Goal: Task Accomplishment & Management: Manage account settings

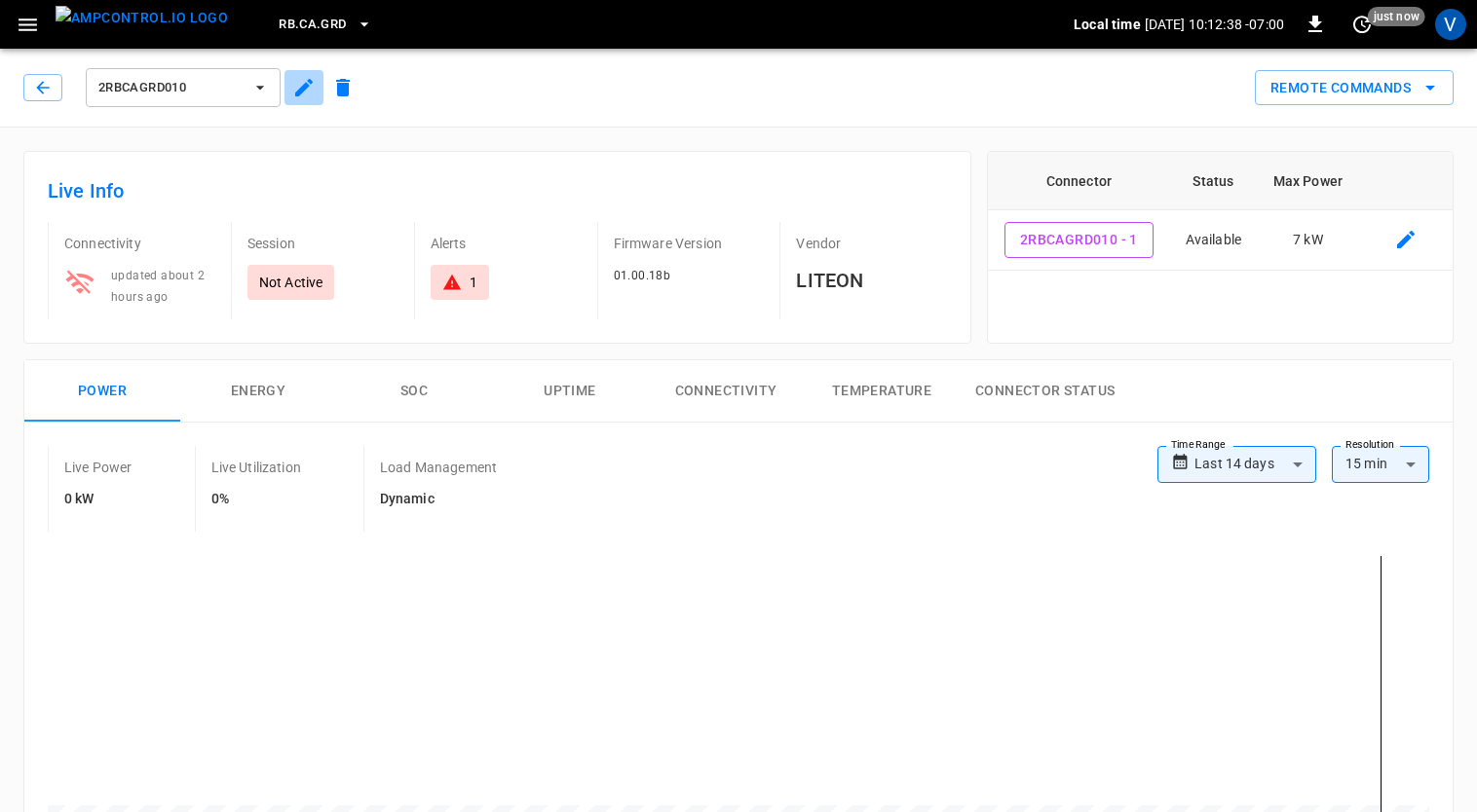
click at [313, 95] on icon "button" at bounding box center [304, 87] width 24 height 24
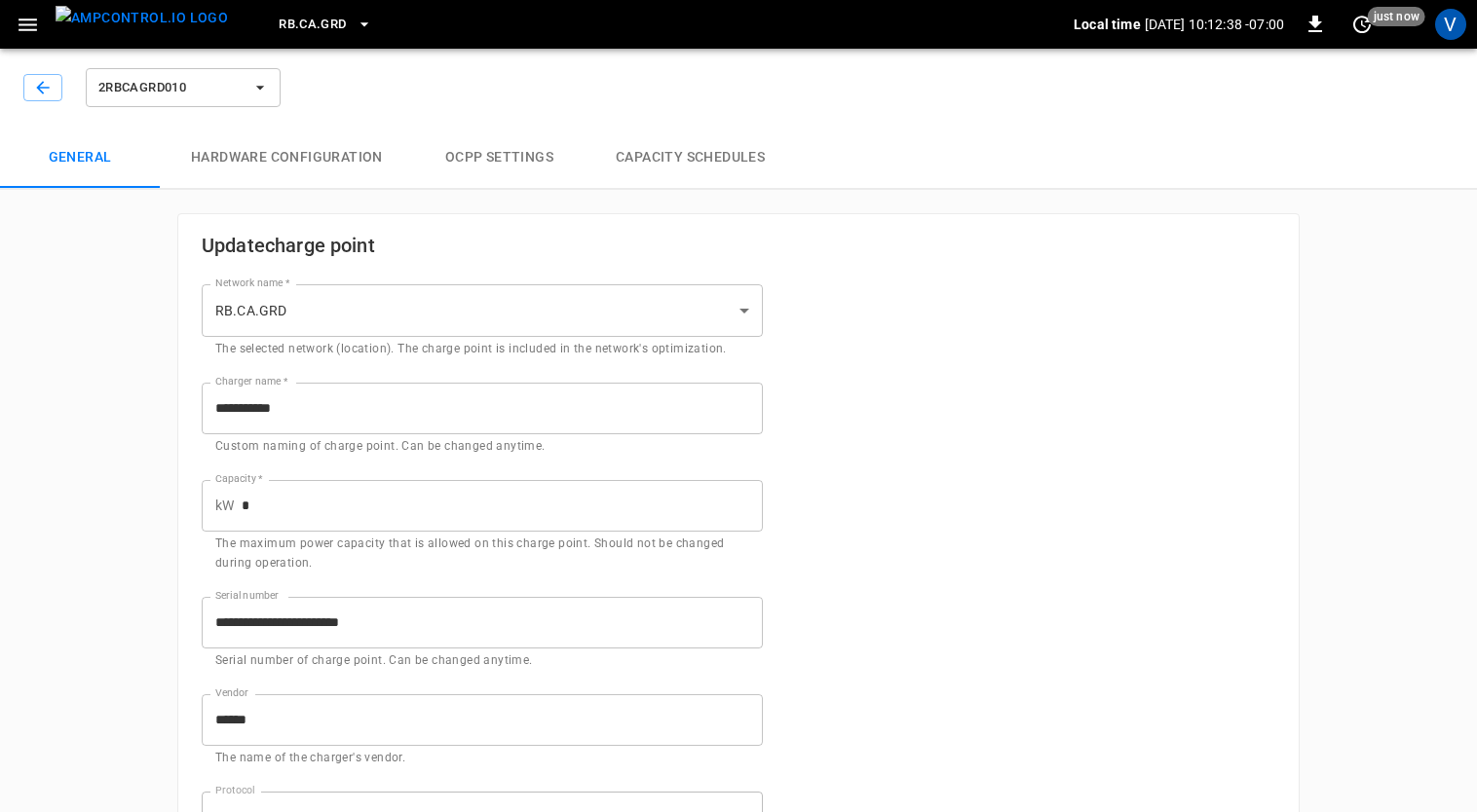
type input "**********"
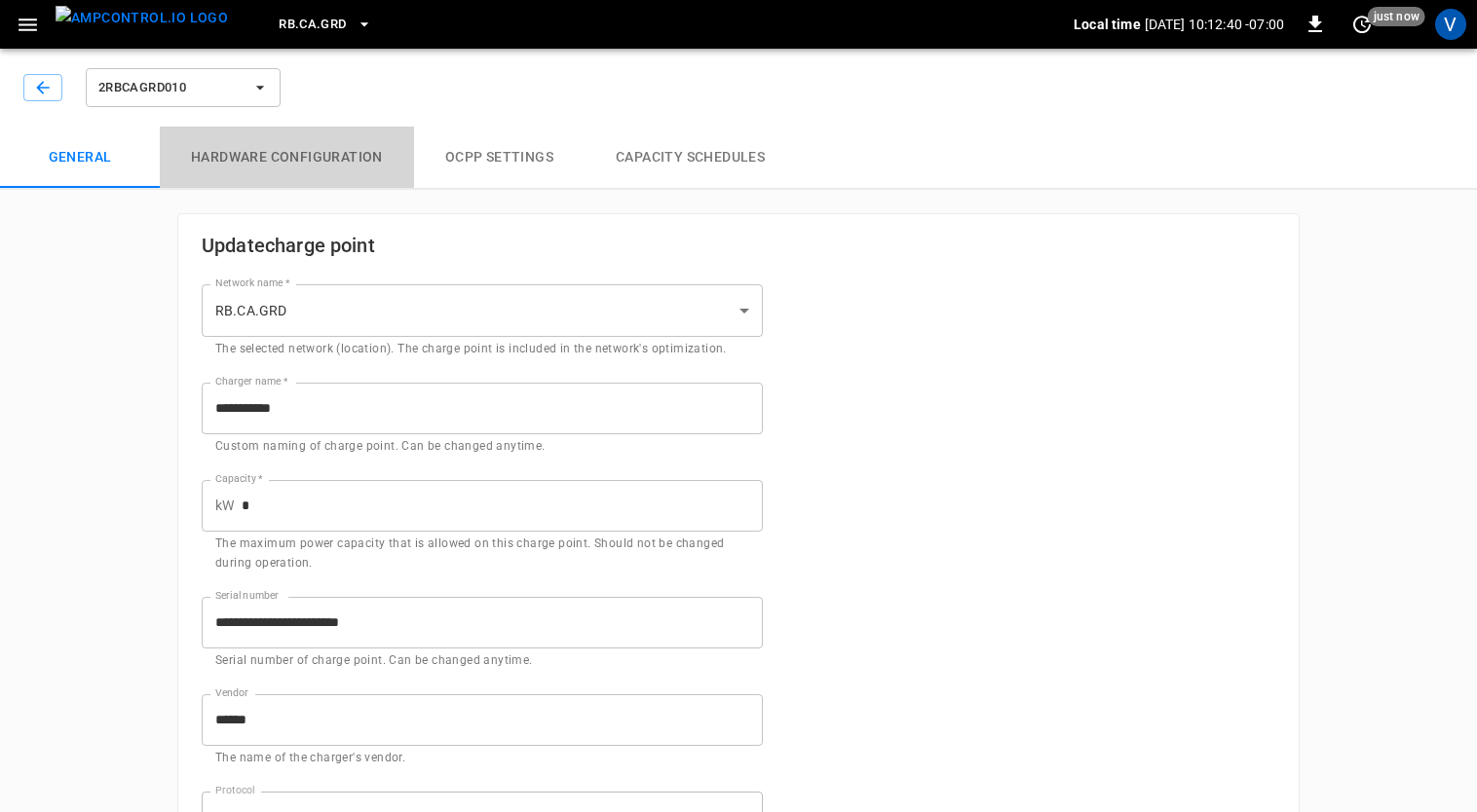
click at [318, 162] on button "Hardware configuration" at bounding box center [286, 158] width 254 height 63
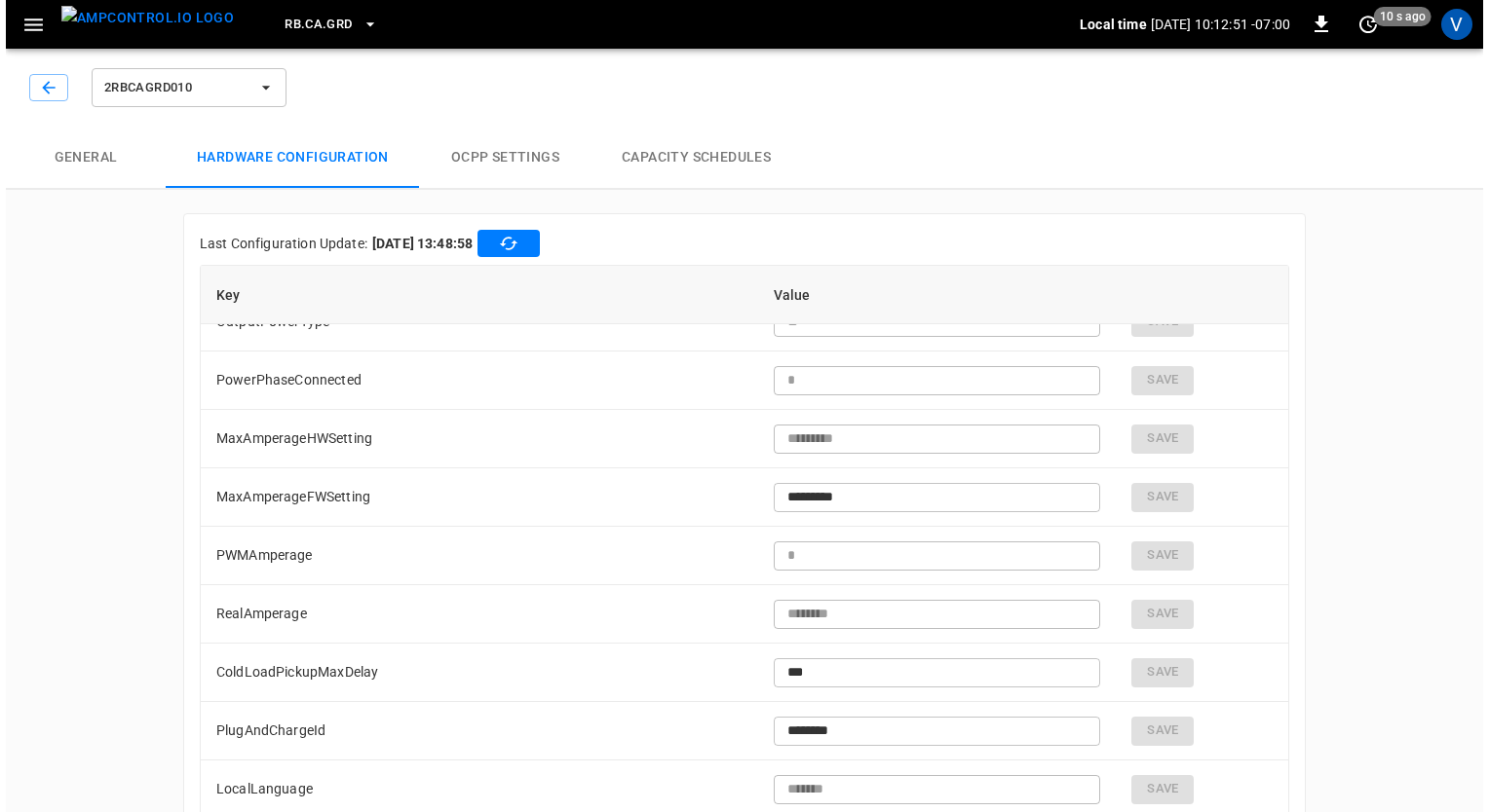
scroll to position [5994, 0]
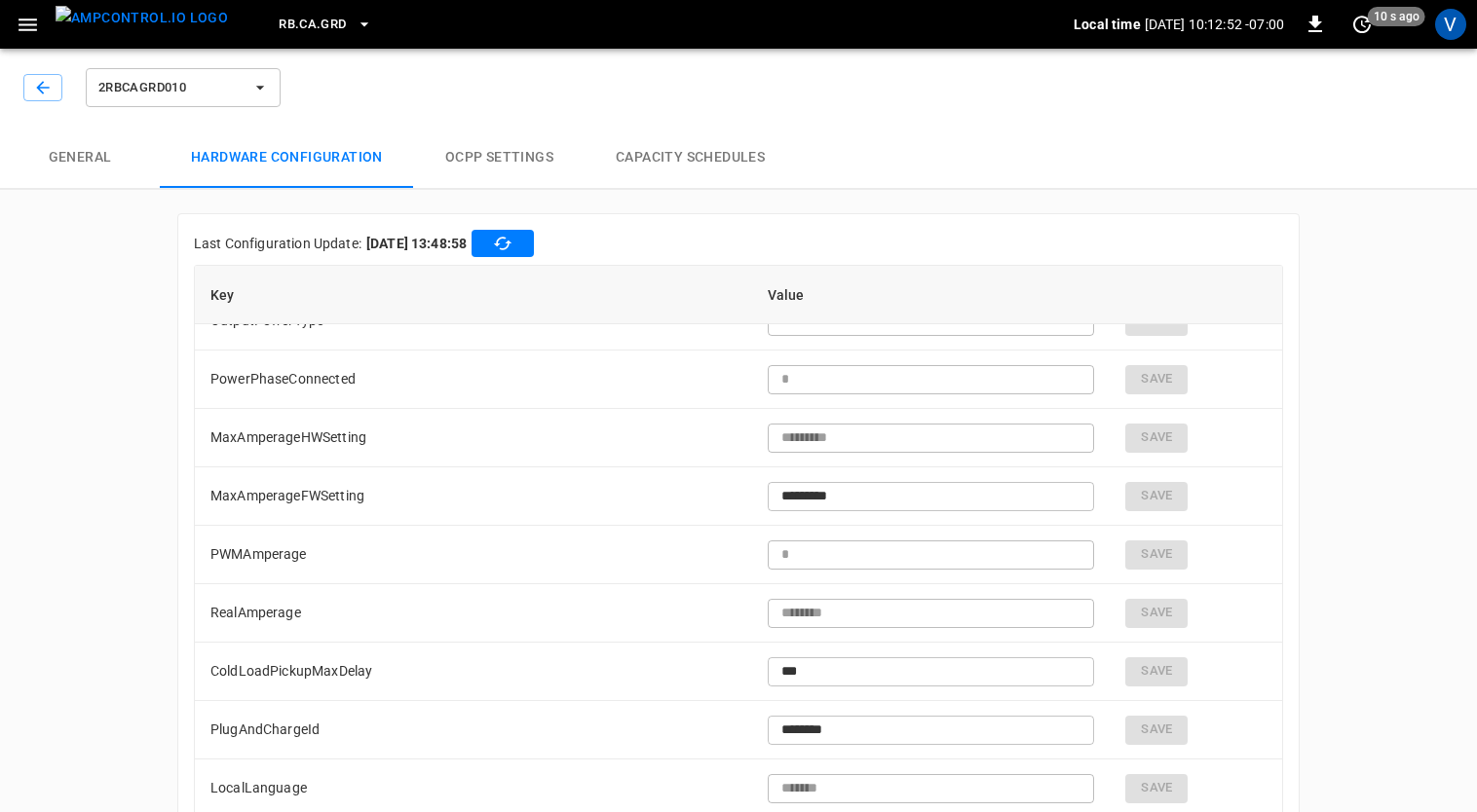
click at [128, 570] on div "**********" at bounding box center [738, 457] width 1477 height 833
click at [20, 19] on icon "button" at bounding box center [27, 25] width 19 height 13
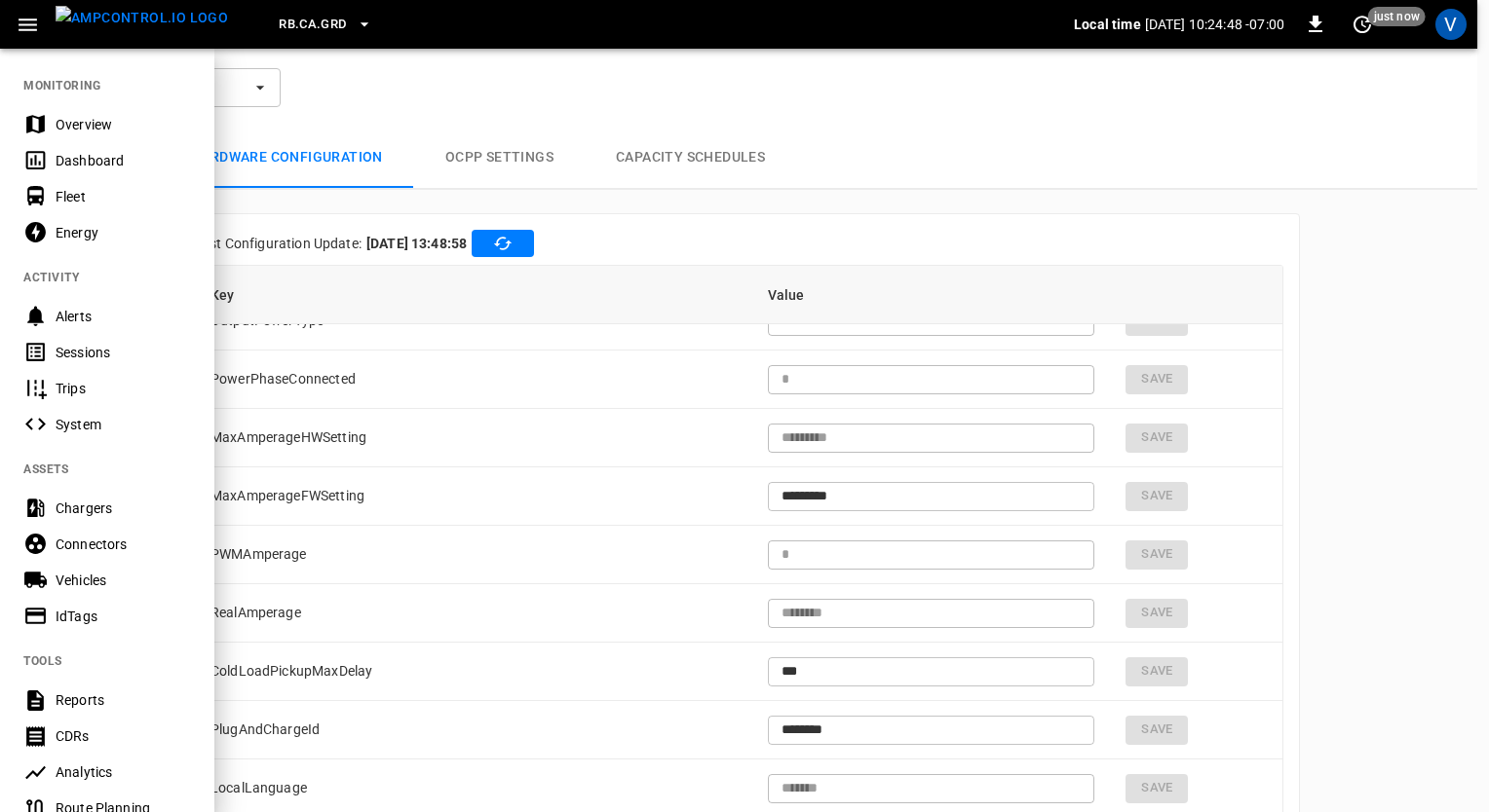
click at [243, 25] on div "RB.CA.GRD" at bounding box center [658, 25] width 830 height 46
click at [288, 23] on span "RB.CA.GRD" at bounding box center [312, 25] width 68 height 23
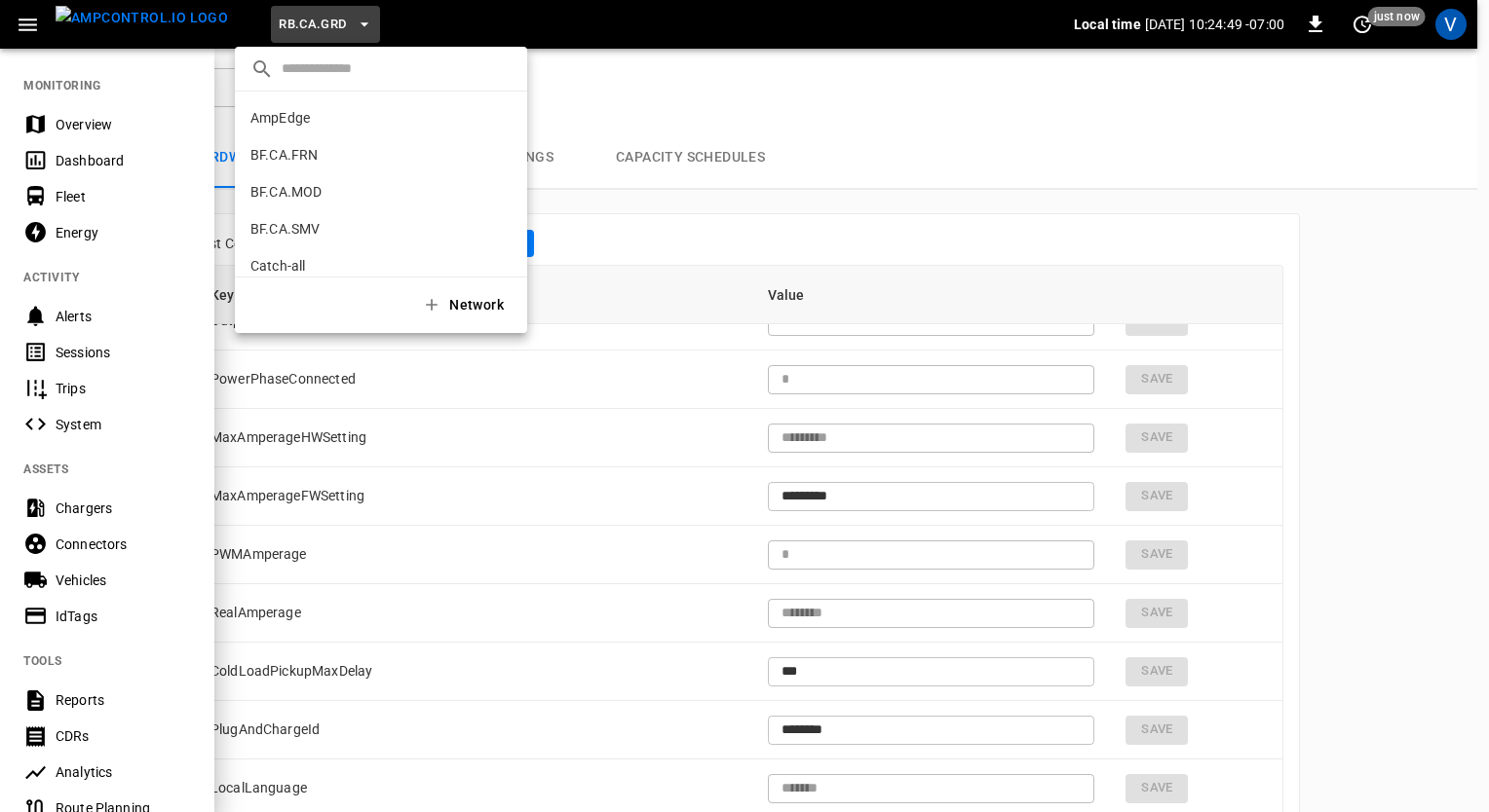
scroll to position [1068, 0]
click at [306, 126] on p "RB.CA.GRD" at bounding box center [345, 124] width 190 height 20
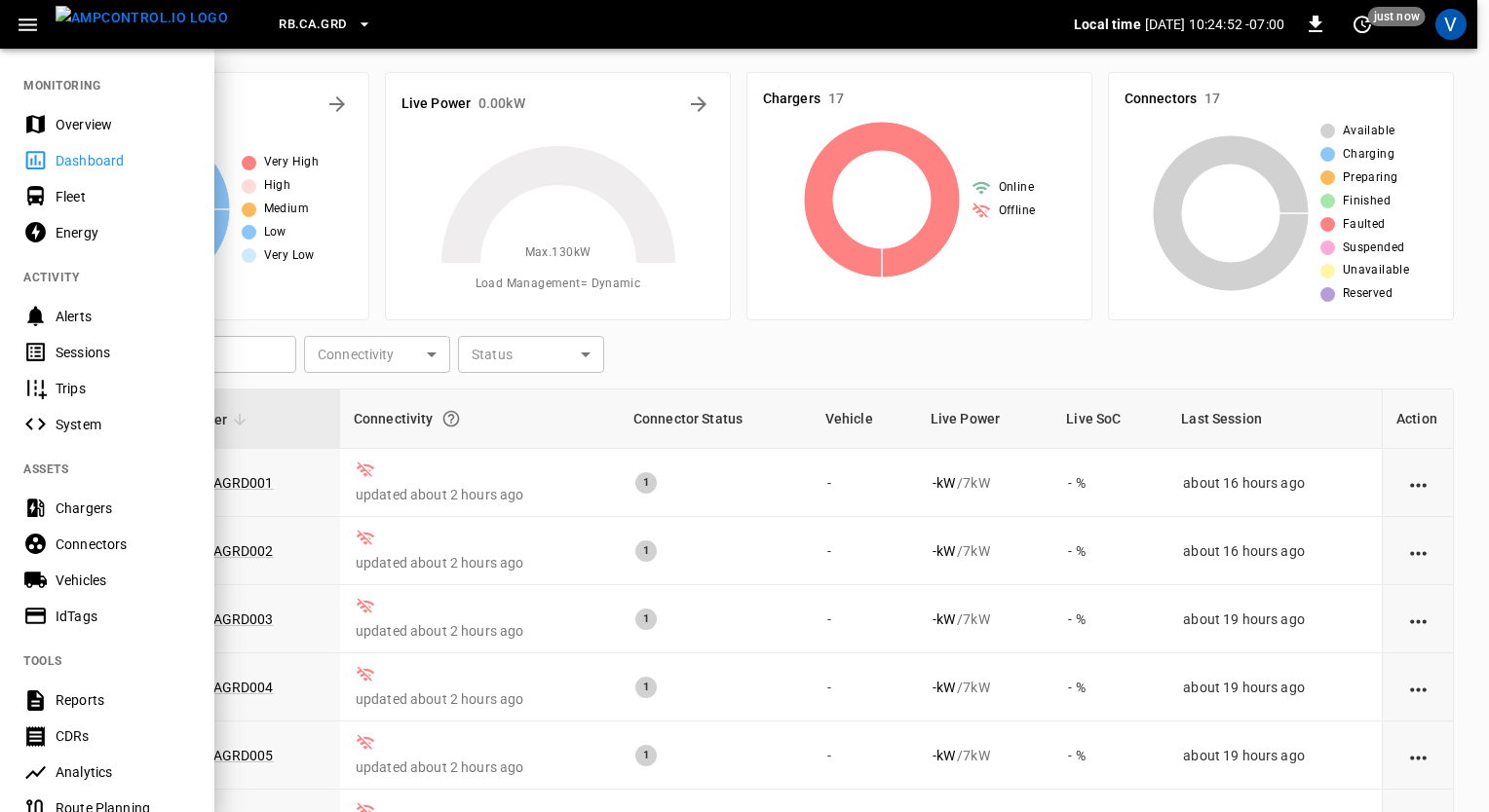
click at [118, 131] on div "Overview" at bounding box center [124, 125] width 135 height 20
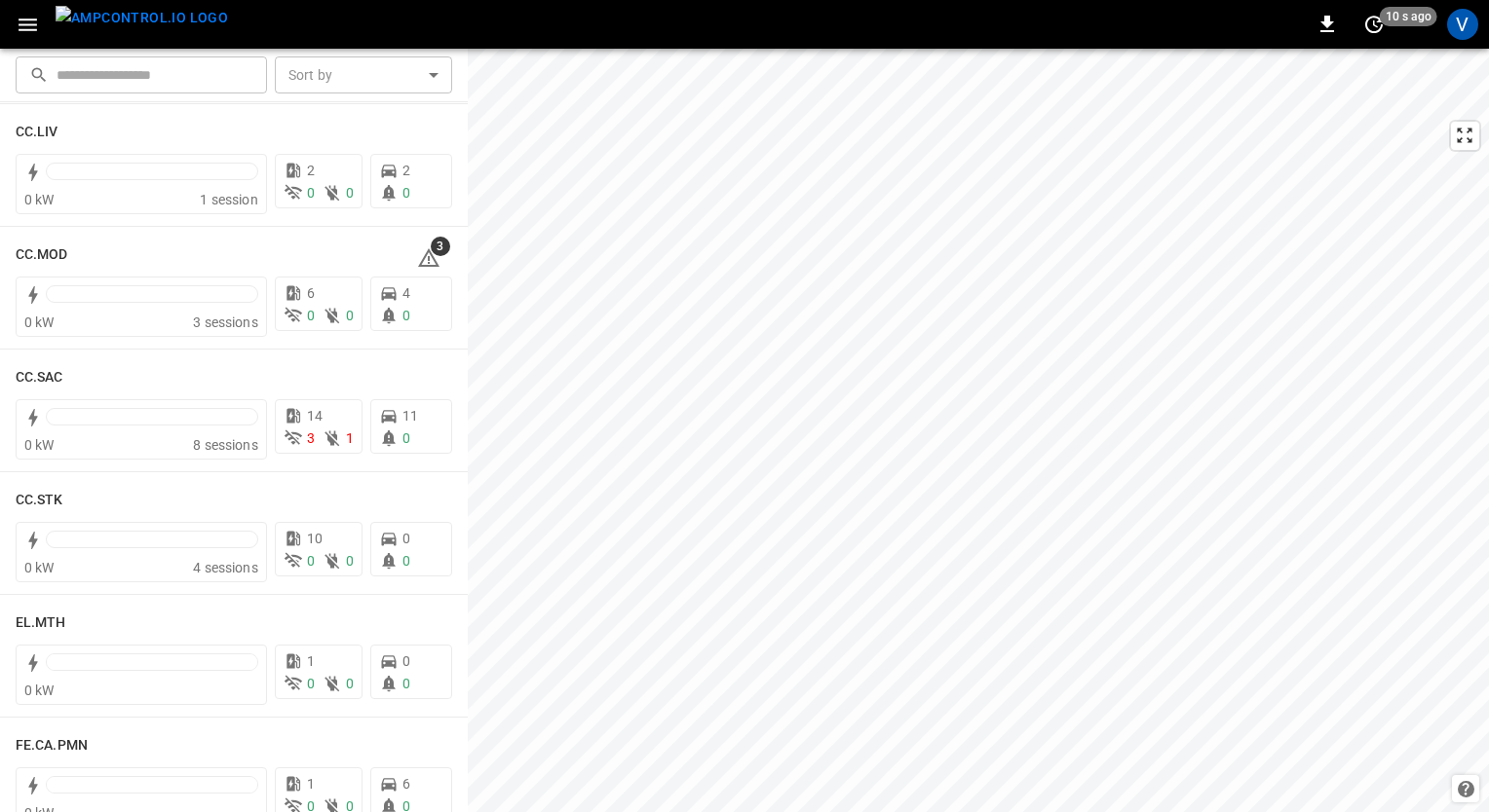
scroll to position [1254, 0]
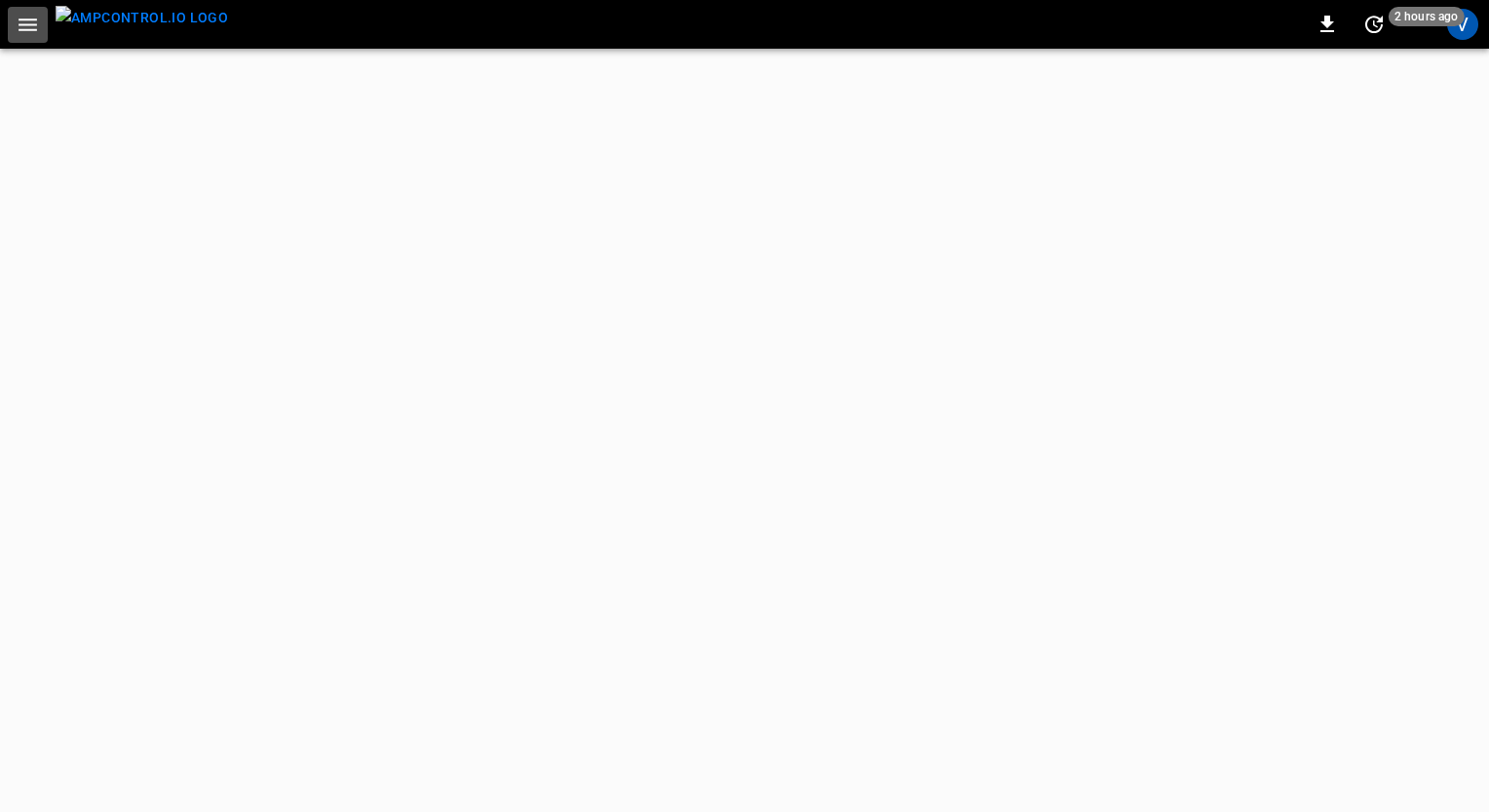
click at [23, 27] on icon "button" at bounding box center [27, 25] width 25 height 25
click at [26, 28] on icon "button" at bounding box center [27, 25] width 19 height 13
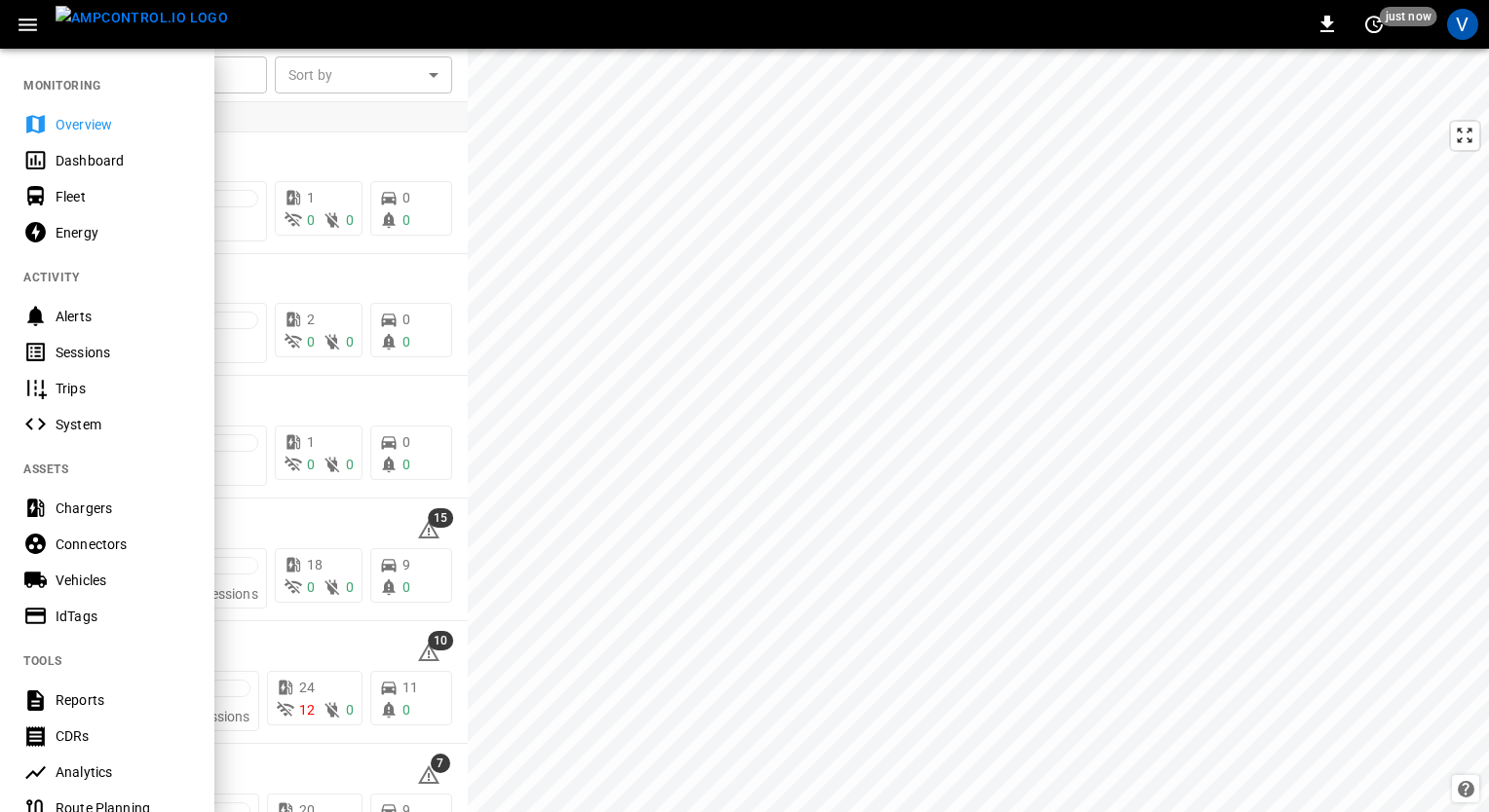
click at [355, 160] on div at bounding box center [744, 406] width 1489 height 812
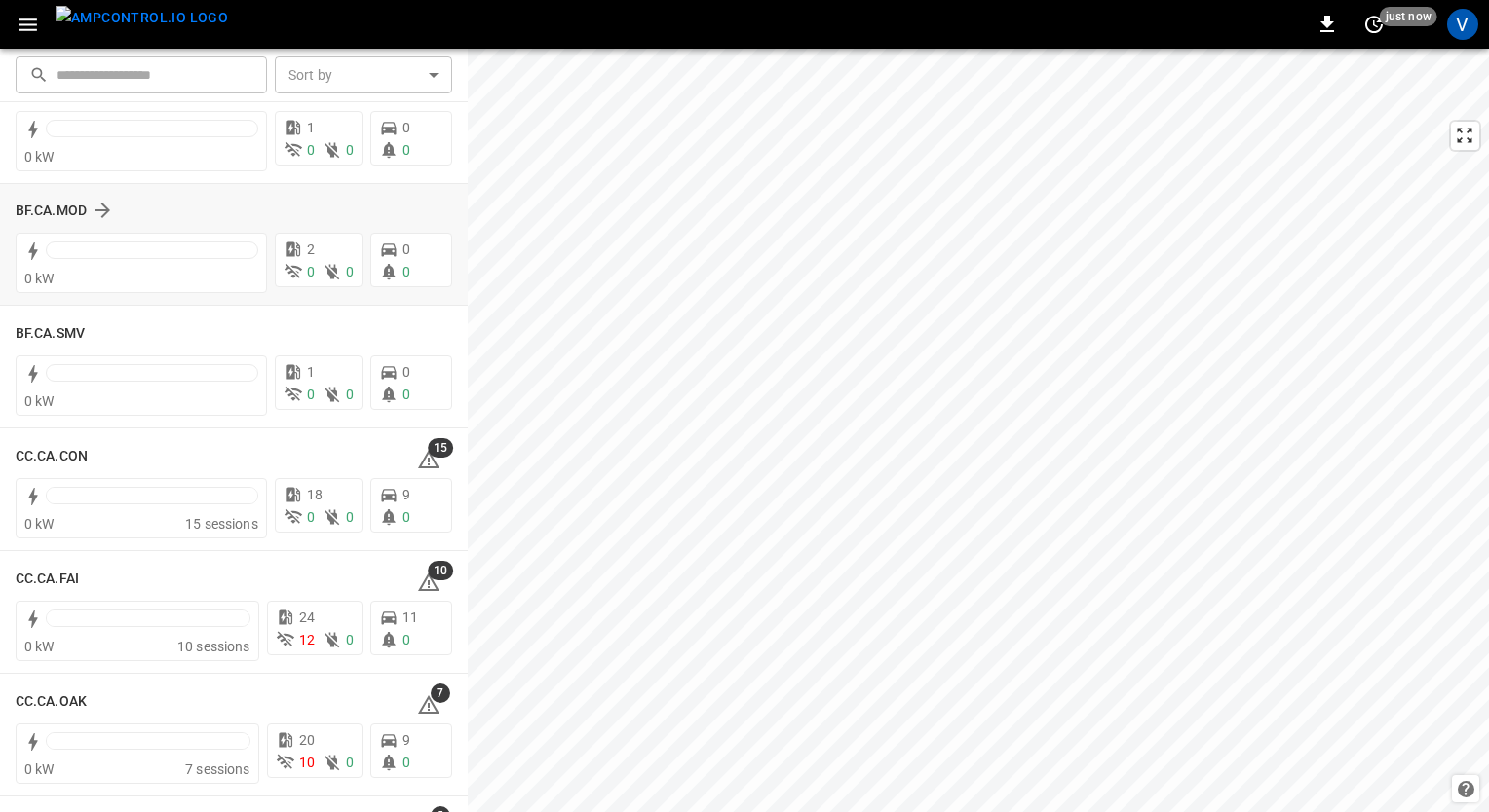
scroll to position [71, 0]
